Goal: Task Accomplishment & Management: Use online tool/utility

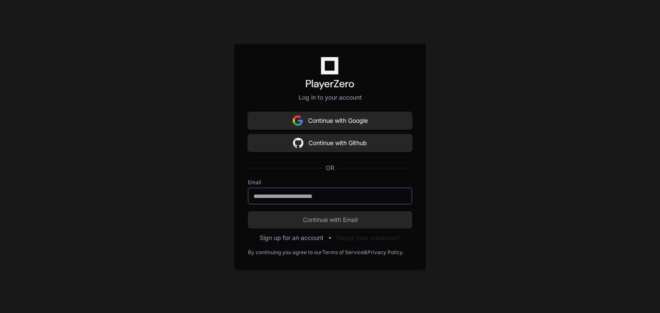
click at [293, 192] on input "email" at bounding box center [329, 196] width 153 height 9
type input "**********"
click at [248, 211] on button "Continue with Email" at bounding box center [330, 219] width 164 height 17
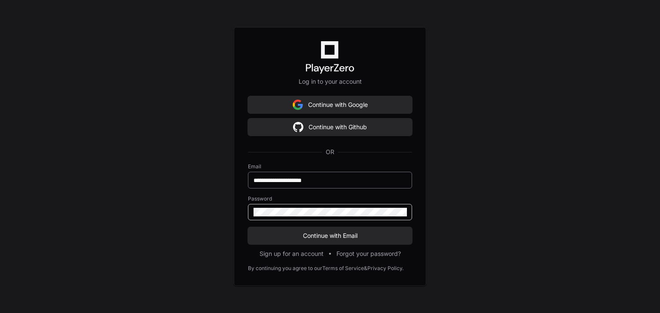
click at [248, 227] on button "Continue with Email" at bounding box center [330, 235] width 164 height 17
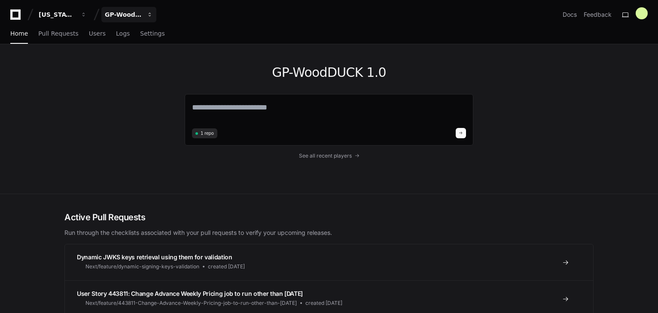
click at [76, 15] on div "GP-WoodDUCK 1.0" at bounding box center [57, 14] width 37 height 9
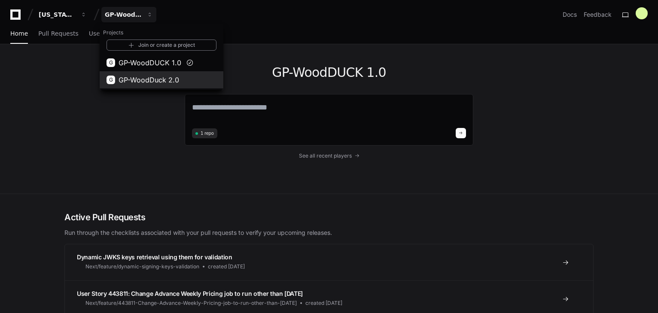
click at [135, 75] on span "GP-WoodDuck 2.0" at bounding box center [149, 80] width 61 height 10
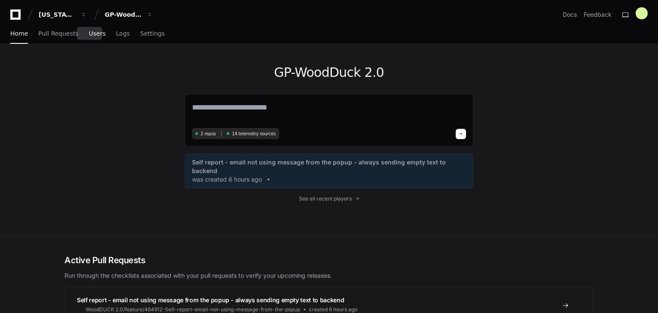
click at [89, 33] on span "Users" at bounding box center [97, 33] width 17 height 5
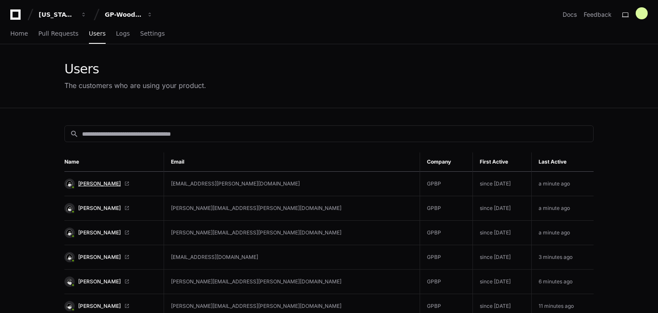
click at [115, 182] on span "[PERSON_NAME]" at bounding box center [99, 183] width 43 height 7
drag, startPoint x: 207, startPoint y: 183, endPoint x: 292, endPoint y: 183, distance: 84.6
click at [292, 183] on td "[EMAIL_ADDRESS][PERSON_NAME][DOMAIN_NAME]" at bounding box center [292, 184] width 256 height 24
copy td "[EMAIL_ADDRESS][PERSON_NAME][DOMAIN_NAME]"
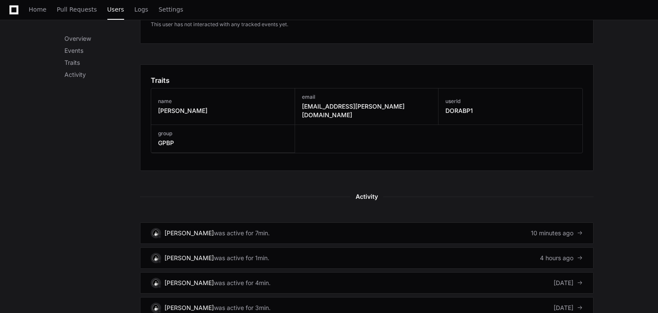
scroll to position [445, 0]
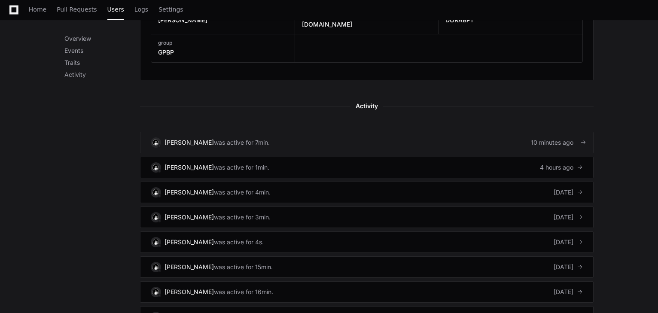
click at [227, 138] on div "was active for 7min." at bounding box center [242, 142] width 56 height 9
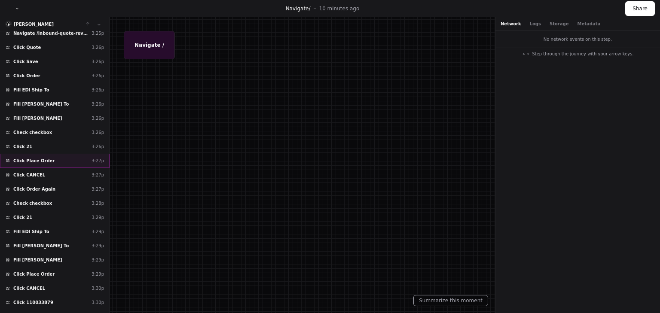
scroll to position [359, 0]
click at [36, 157] on span "Click Place Order" at bounding box center [33, 160] width 41 height 6
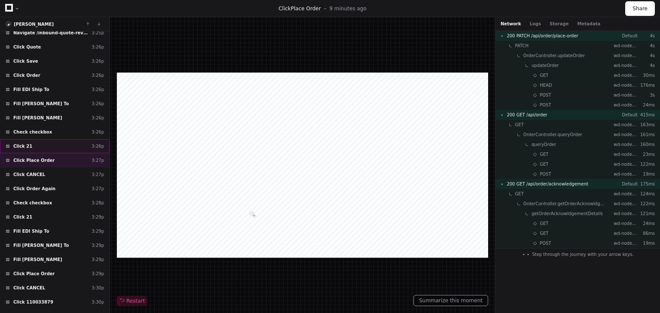
click at [34, 139] on div "Click 21 3:26p" at bounding box center [55, 146] width 110 height 14
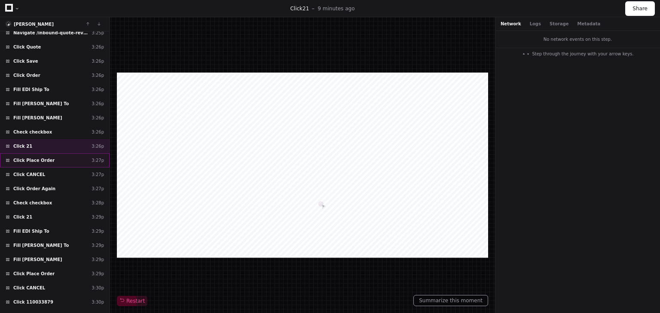
click at [24, 157] on span "Click Place Order" at bounding box center [33, 160] width 41 height 6
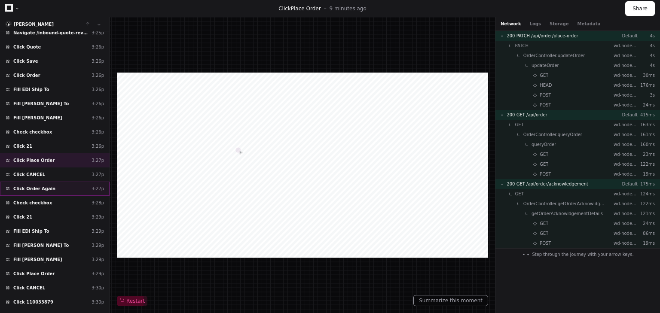
click at [36, 186] on span "Click Order Again" at bounding box center [34, 189] width 42 height 6
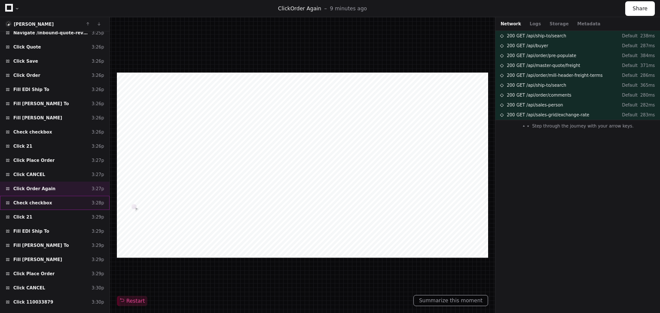
click at [32, 200] on span "Check checkbox" at bounding box center [32, 203] width 39 height 6
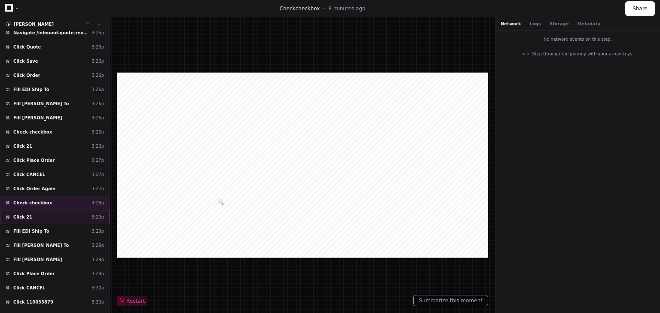
click at [25, 214] on div "Click 21 3:29p" at bounding box center [55, 217] width 110 height 14
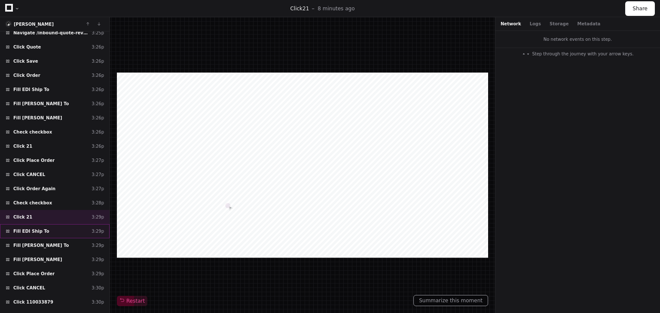
click at [25, 228] on span "Fill EDI Ship To" at bounding box center [31, 231] width 36 height 6
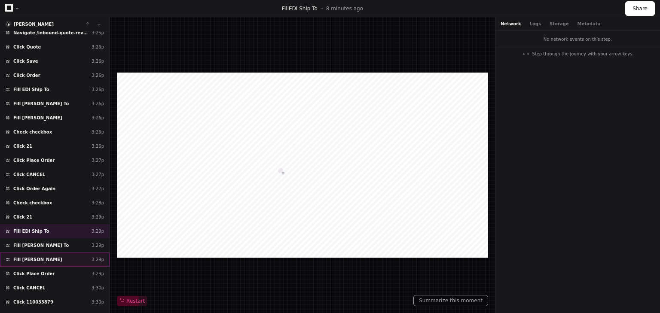
click at [28, 256] on span "Fill EDI Buyer" at bounding box center [37, 259] width 49 height 6
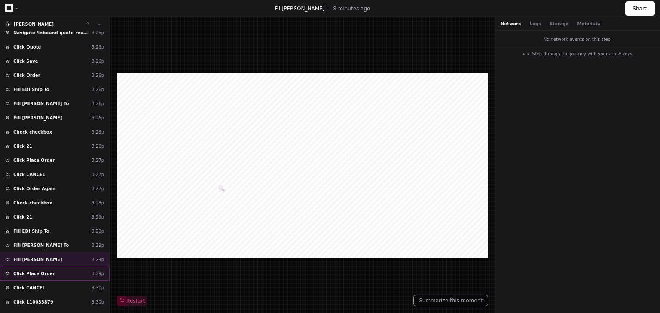
click at [28, 271] on span "Click Place Order" at bounding box center [33, 274] width 41 height 6
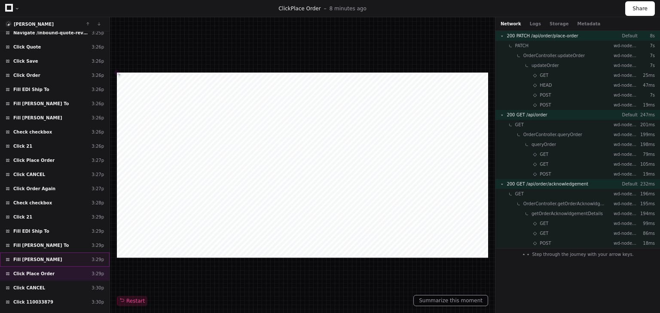
click at [29, 256] on span "Fill EDI Buyer" at bounding box center [37, 259] width 49 height 6
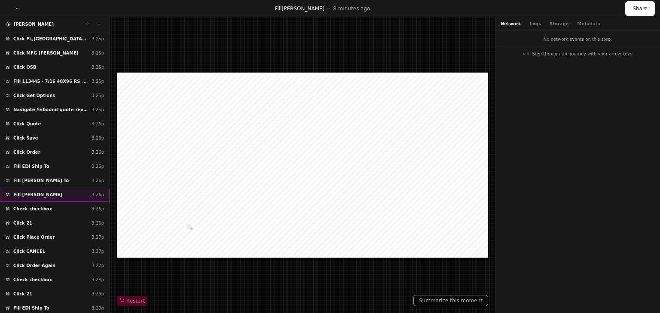
scroll to position [299, 0]
